Goal: Book appointment/travel/reservation

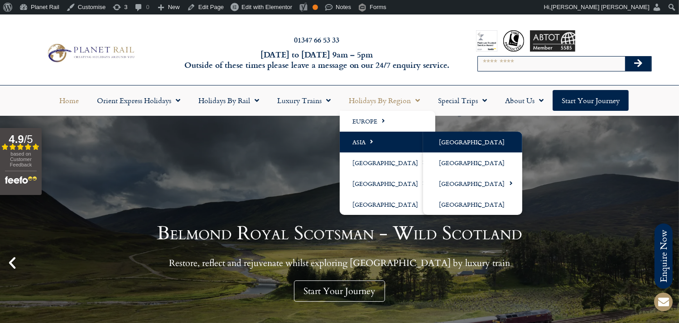
click at [466, 140] on link "[GEOGRAPHIC_DATA]" at bounding box center [472, 142] width 99 height 21
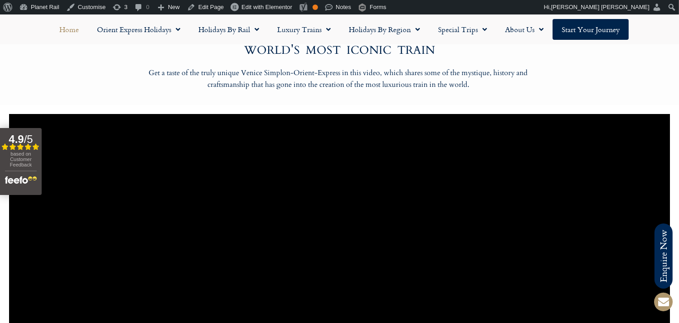
scroll to position [622, 0]
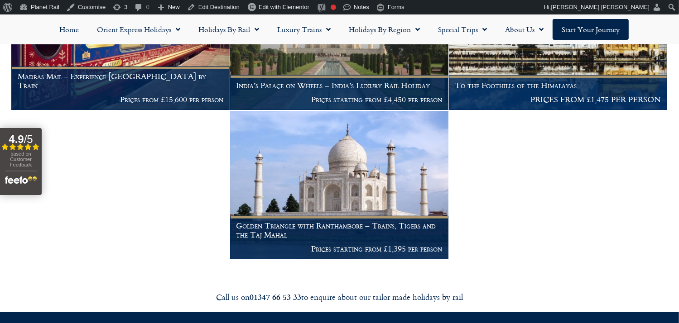
scroll to position [346, 0]
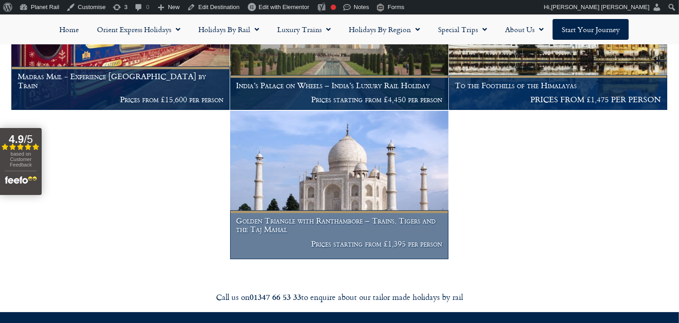
click at [343, 174] on img at bounding box center [339, 185] width 218 height 148
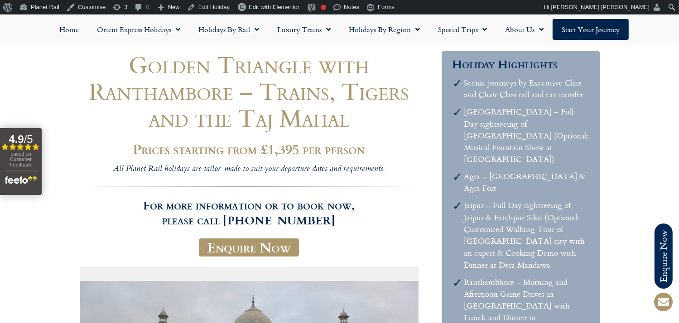
scroll to position [79, 0]
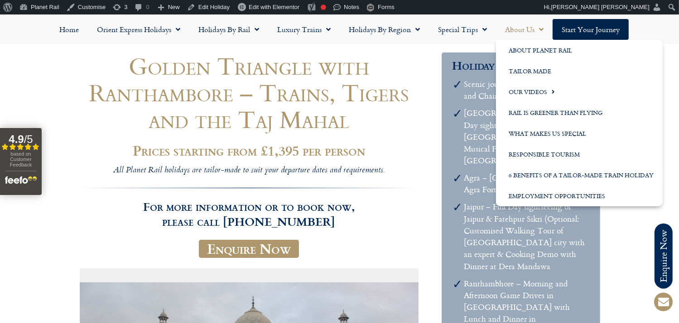
click at [527, 24] on link "About Us" at bounding box center [524, 29] width 57 height 21
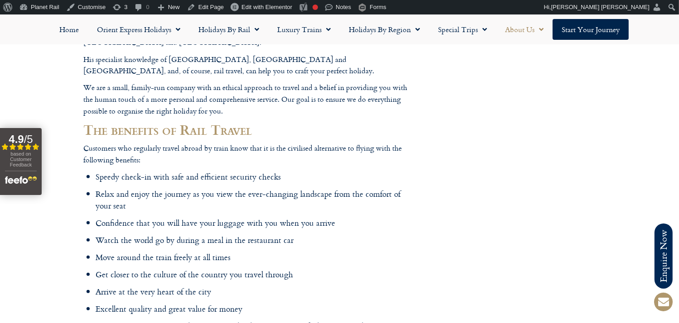
scroll to position [297, 0]
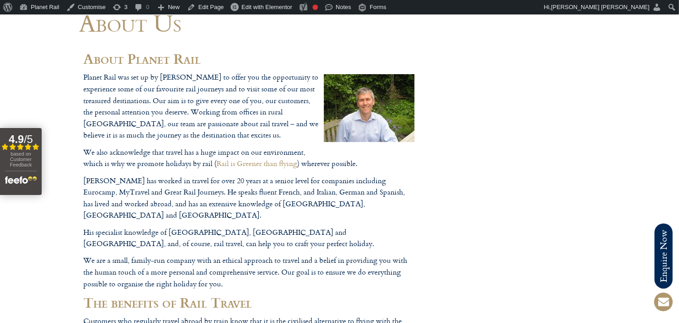
scroll to position [0, 0]
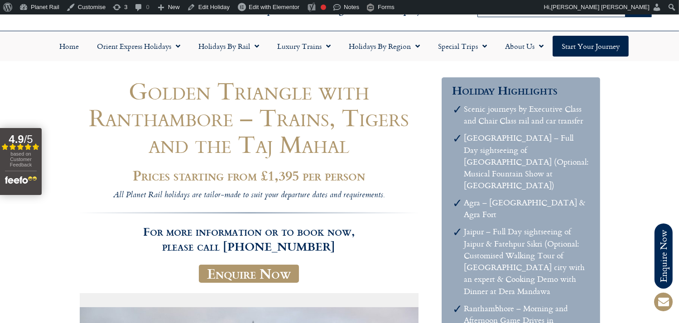
scroll to position [53, 0]
